Goal: Transaction & Acquisition: Purchase product/service

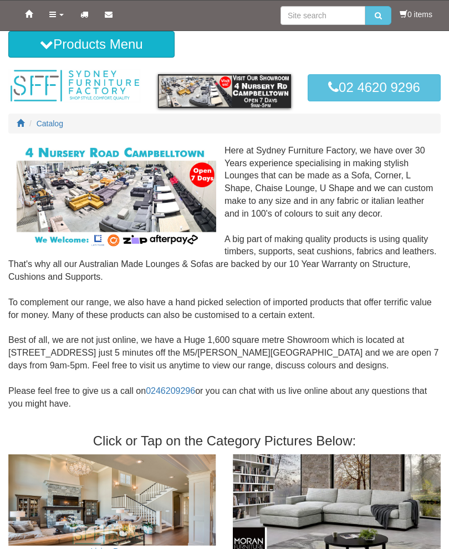
click at [47, 44] on icon at bounding box center [46, 44] width 13 height 13
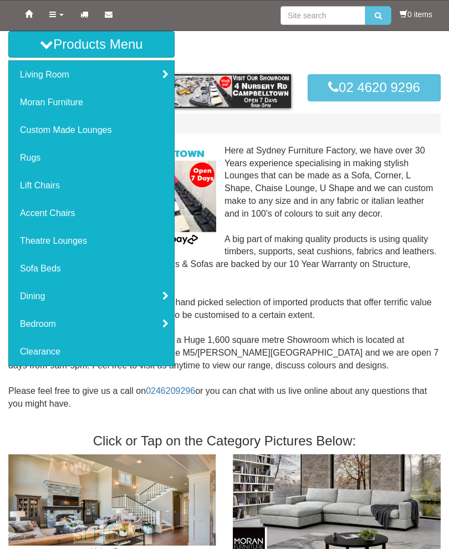
click at [131, 80] on link "Living Room" at bounding box center [91, 75] width 165 height 28
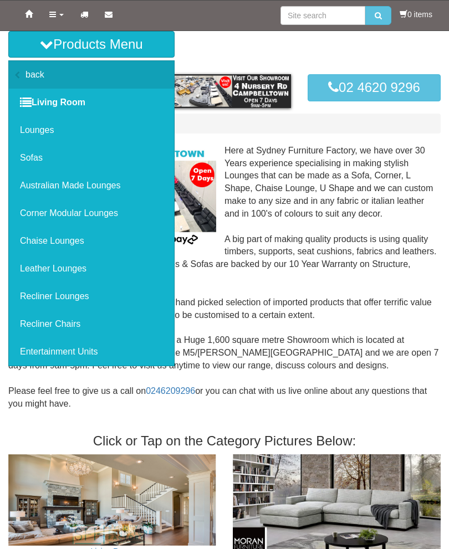
click at [38, 130] on link "Lounges" at bounding box center [91, 130] width 165 height 28
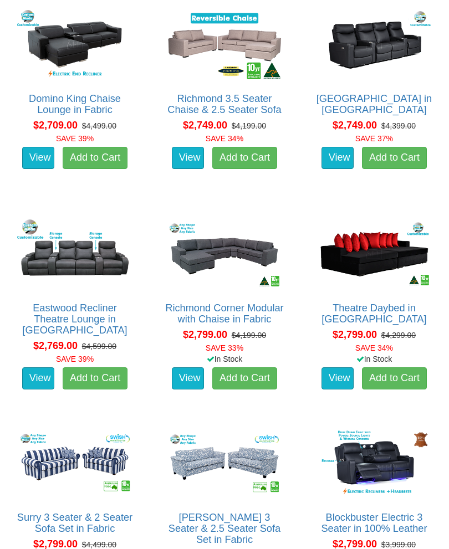
scroll to position [2644, 0]
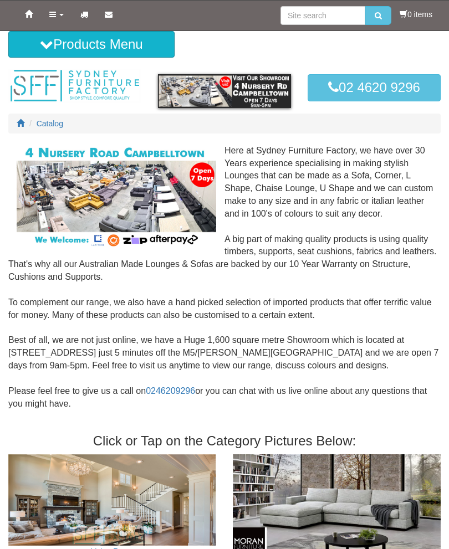
click at [70, 44] on button "Products Menu" at bounding box center [91, 44] width 166 height 27
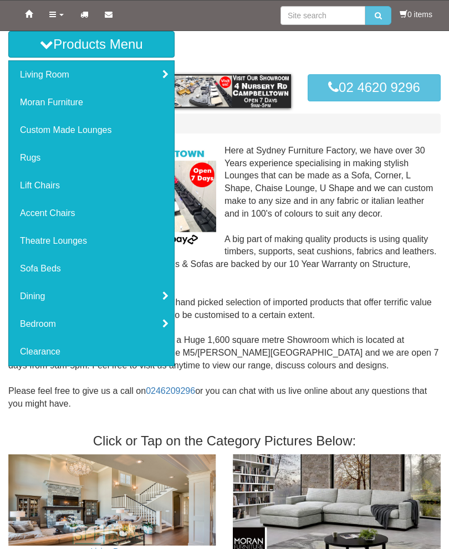
click at [100, 78] on link "Living Room" at bounding box center [91, 75] width 165 height 28
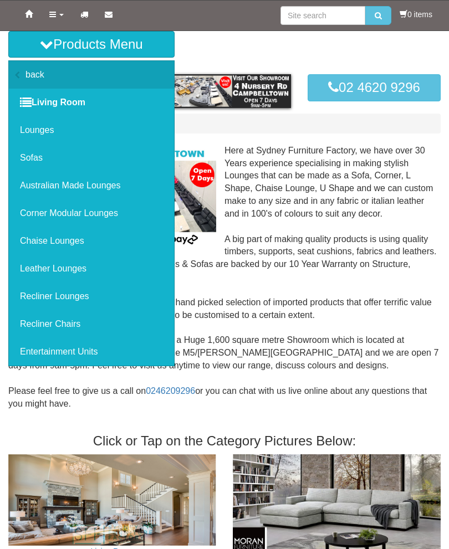
click at [54, 129] on link "Lounges" at bounding box center [91, 130] width 165 height 28
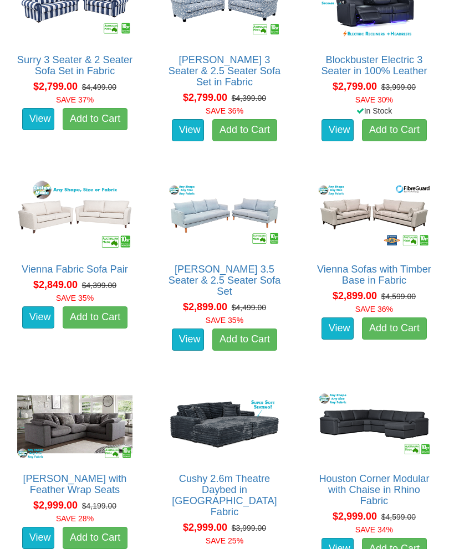
scroll to position [3121, 0]
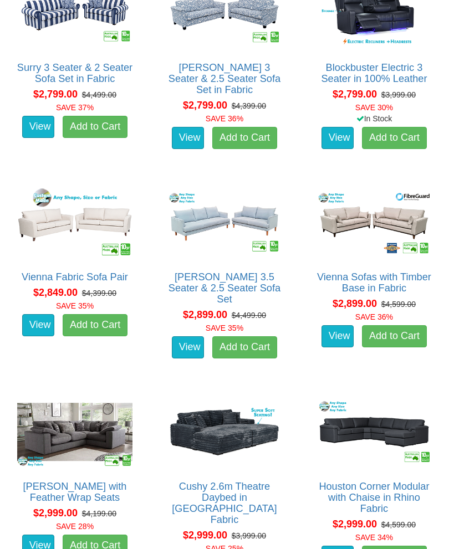
click at [208, 229] on img at bounding box center [224, 223] width 121 height 75
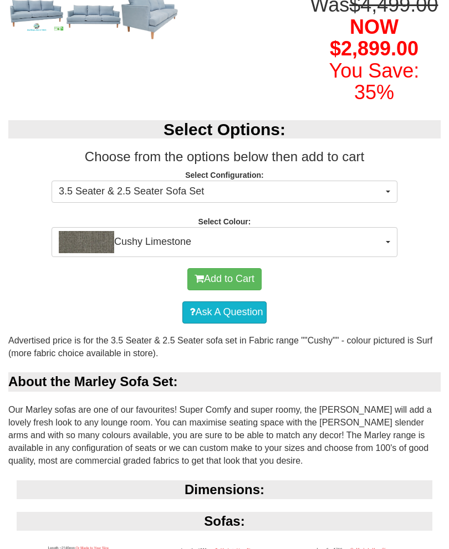
scroll to position [300, 0]
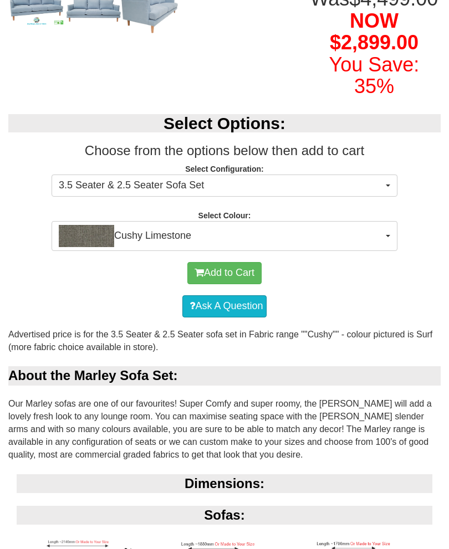
click at [369, 193] on span "3.5 Seater & 2.5 Seater Sofa Set" at bounding box center [221, 185] width 324 height 14
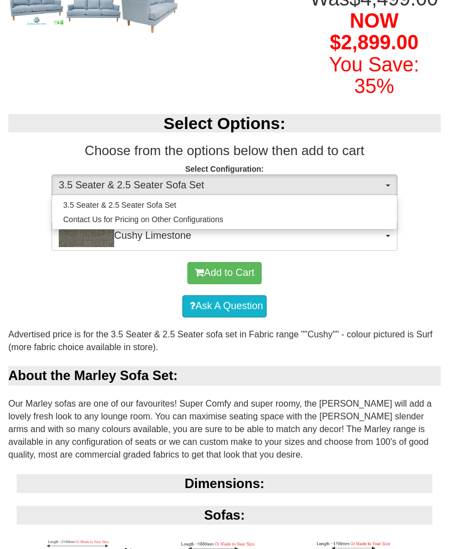
click at [431, 205] on div at bounding box center [224, 274] width 449 height 549
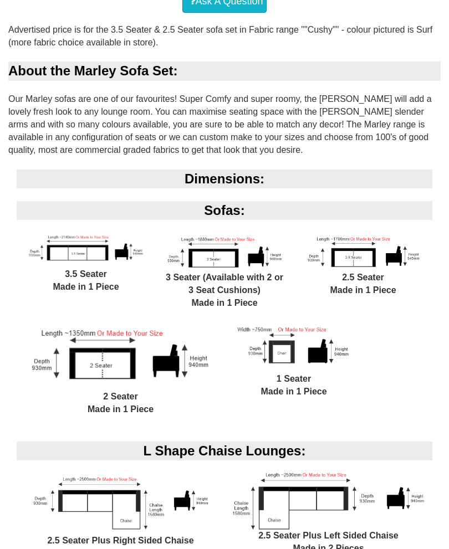
scroll to position [605, 0]
